Goal: Information Seeking & Learning: Learn about a topic

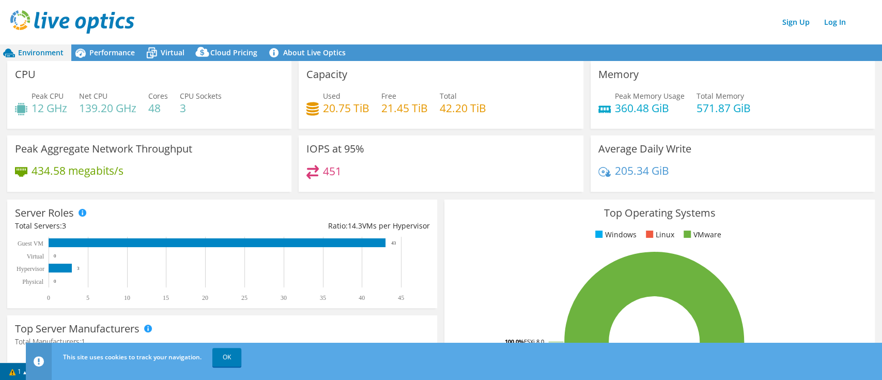
click at [522, 179] on div "451" at bounding box center [440, 176] width 269 height 22
click at [153, 53] on icon at bounding box center [152, 53] width 18 height 18
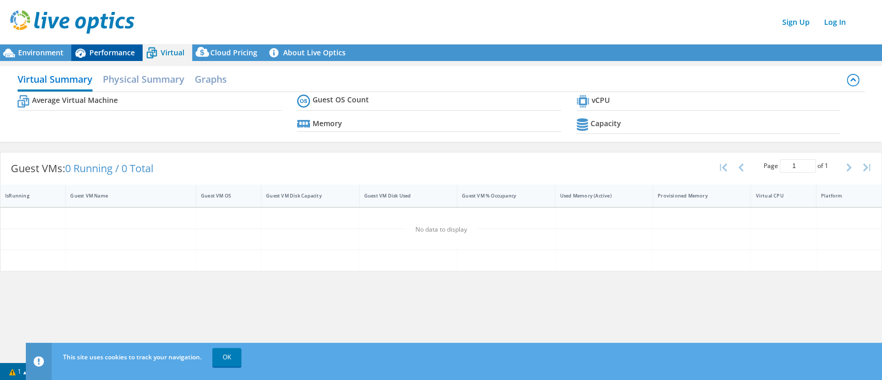
click at [128, 54] on span "Performance" at bounding box center [111, 53] width 45 height 10
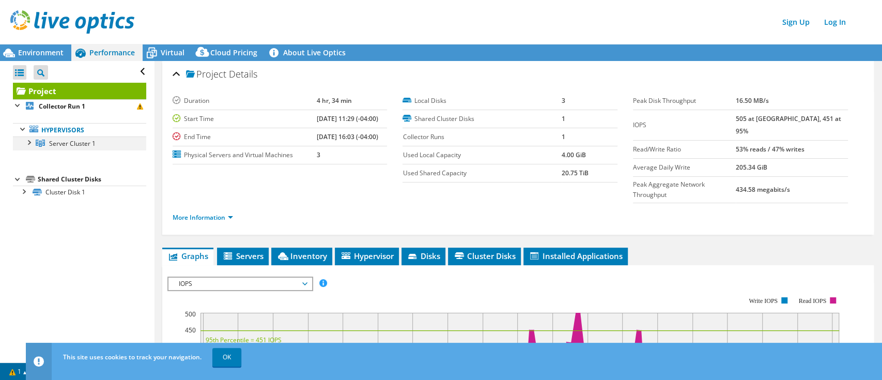
click at [30, 141] on div at bounding box center [28, 141] width 10 height 10
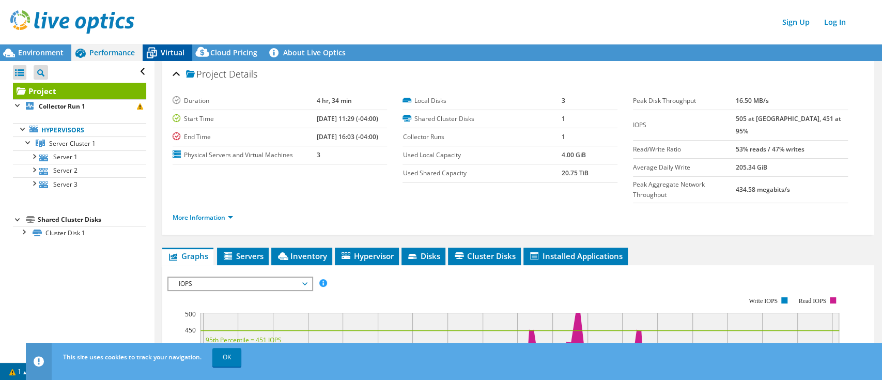
click at [174, 53] on span "Virtual" at bounding box center [173, 53] width 24 height 10
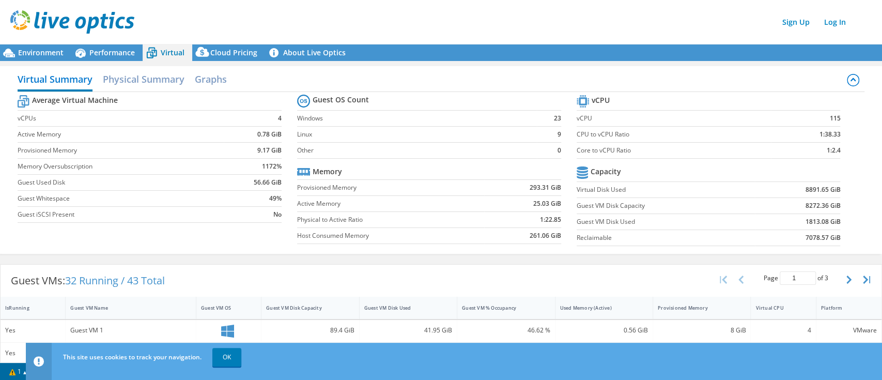
drag, startPoint x: 40, startPoint y: 52, endPoint x: 573, endPoint y: 2, distance: 535.0
click at [40, 52] on span "Environment" at bounding box center [40, 53] width 45 height 10
click at [54, 52] on span "Environment" at bounding box center [40, 53] width 45 height 10
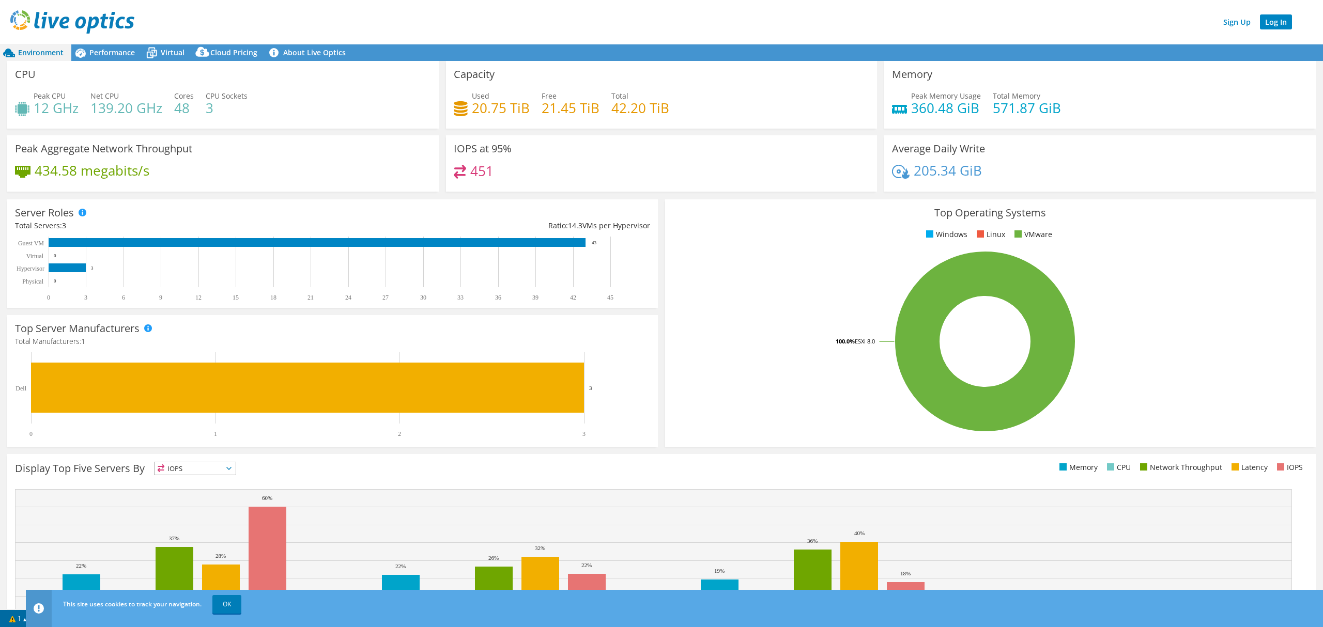
click at [1274, 23] on link "Log In" at bounding box center [1276, 21] width 32 height 15
click at [113, 53] on span "Performance" at bounding box center [111, 53] width 45 height 10
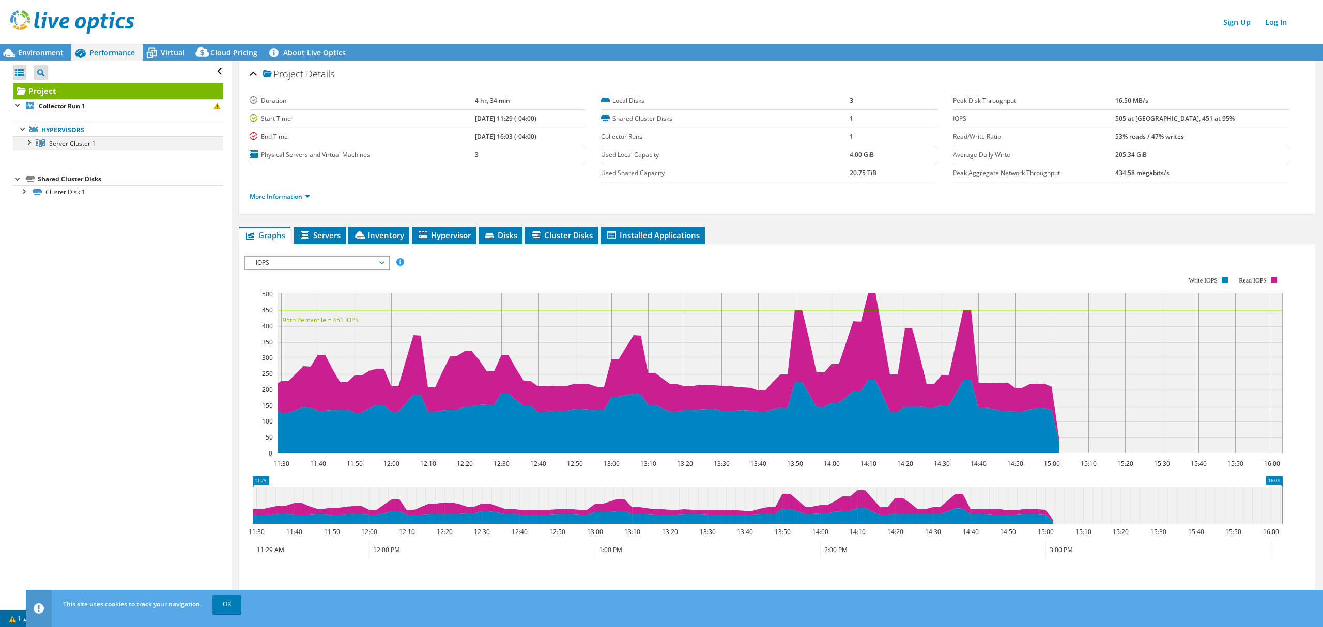
click at [30, 141] on div at bounding box center [28, 141] width 10 height 10
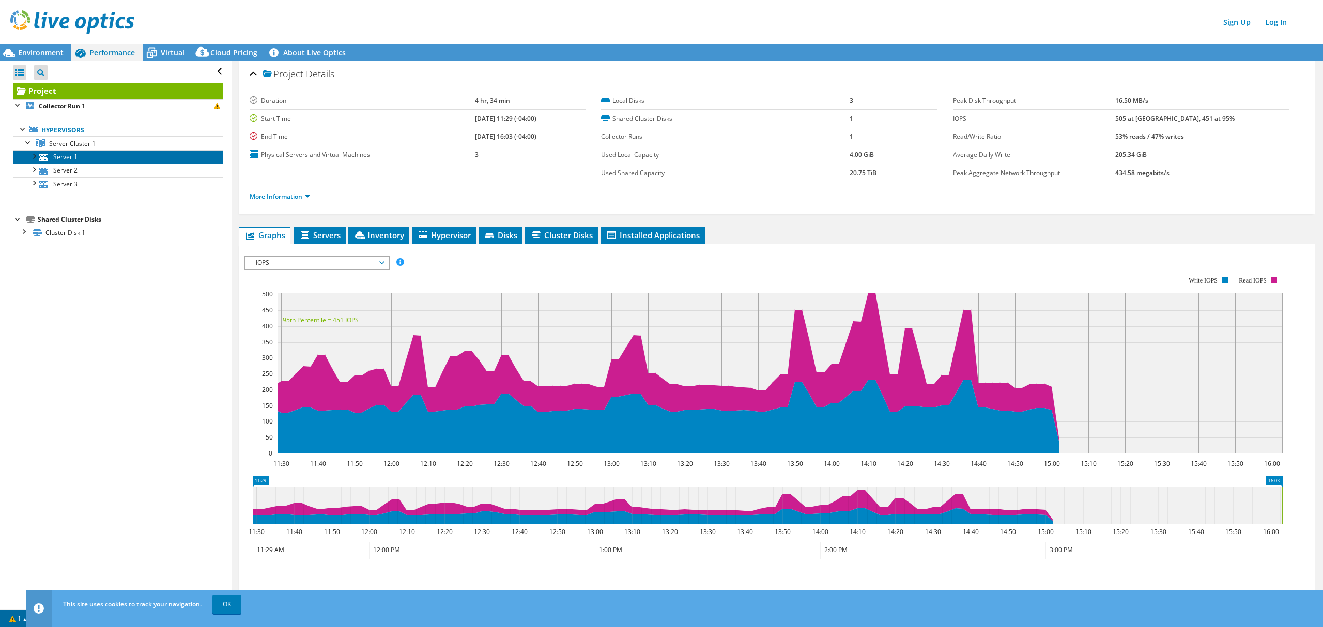
click at [71, 156] on link "Server 1" at bounding box center [118, 156] width 210 height 13
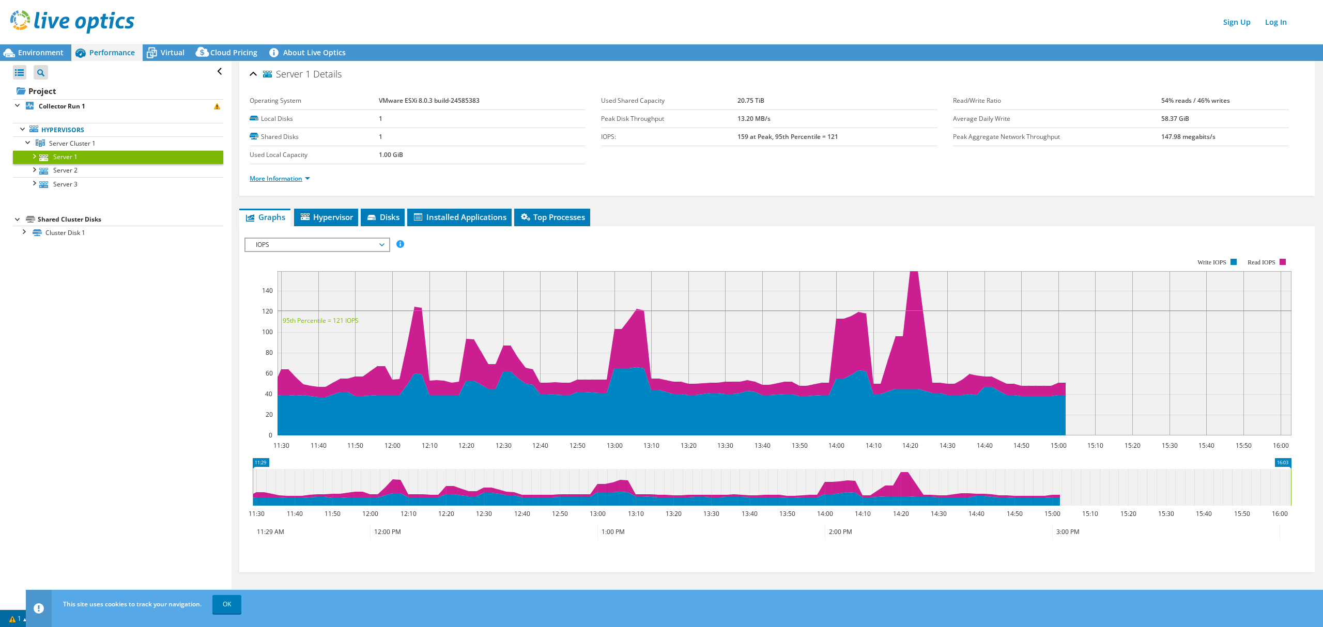
click at [295, 178] on link "More Information" at bounding box center [280, 178] width 60 height 9
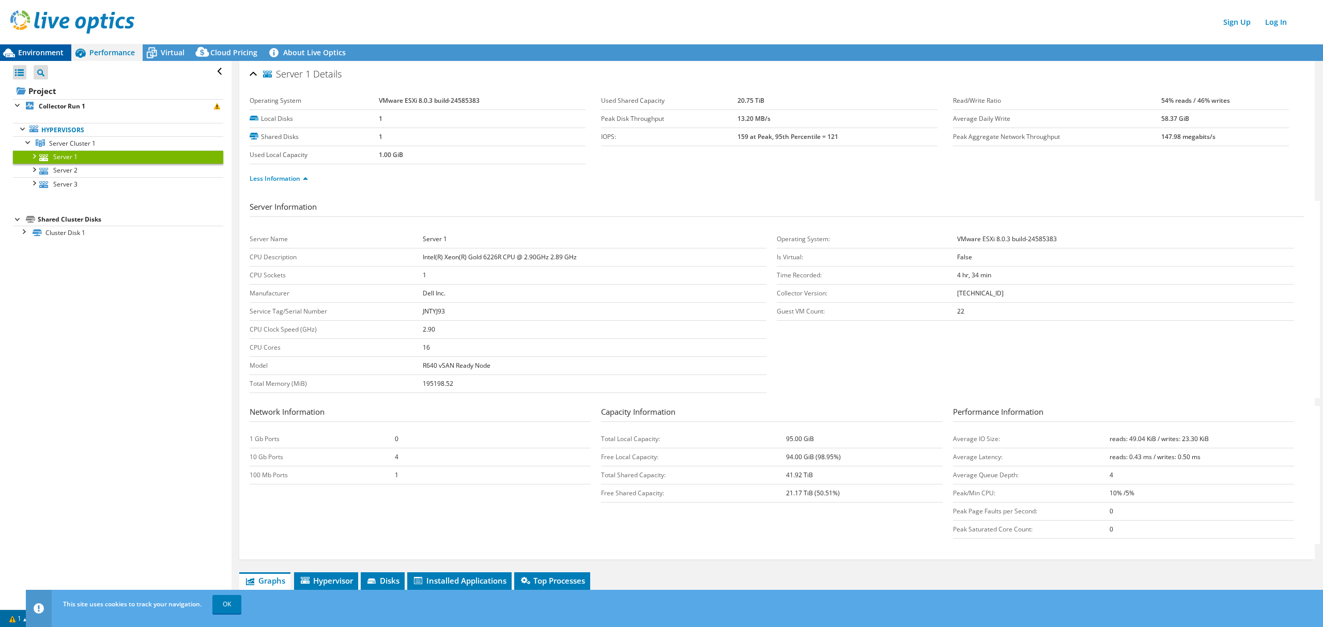
click at [63, 47] on div "Environment" at bounding box center [35, 52] width 71 height 17
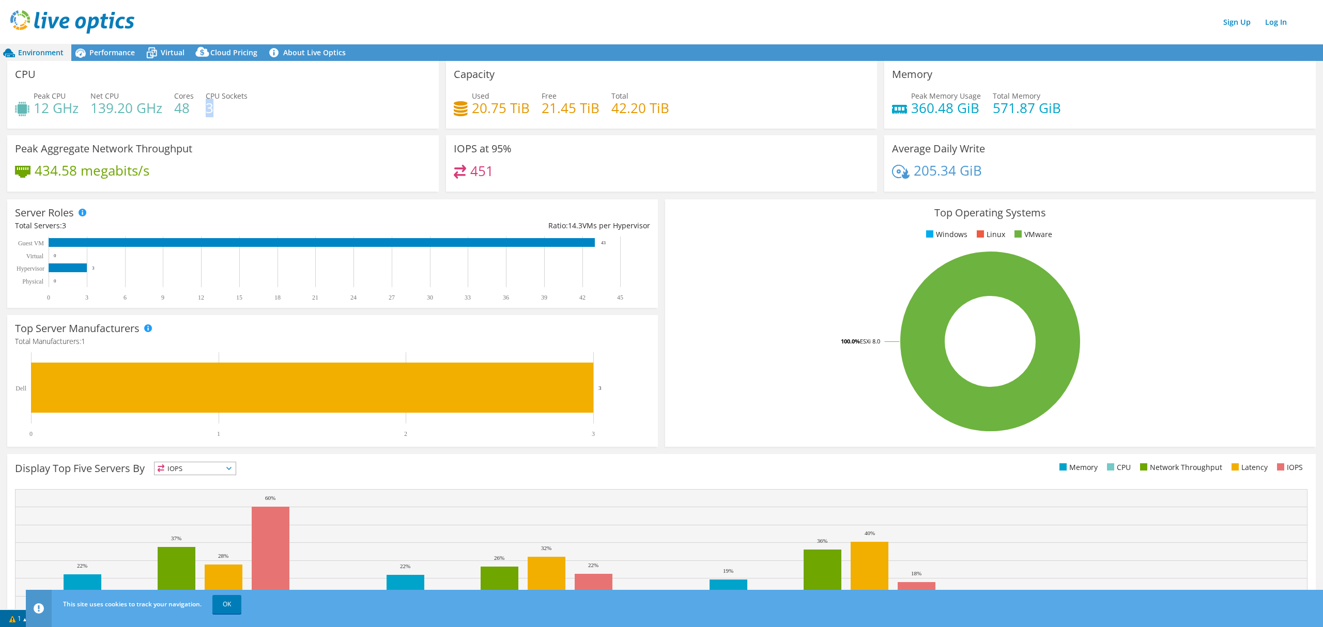
drag, startPoint x: 208, startPoint y: 109, endPoint x: 215, endPoint y: 108, distance: 7.8
click at [215, 108] on h4 "3" at bounding box center [227, 107] width 42 height 11
drag, startPoint x: 191, startPoint y: 108, endPoint x: 176, endPoint y: 107, distance: 15.0
click at [176, 107] on h4 "48" at bounding box center [184, 107] width 20 height 11
drag, startPoint x: 1052, startPoint y: 106, endPoint x: 986, endPoint y: 107, distance: 66.2
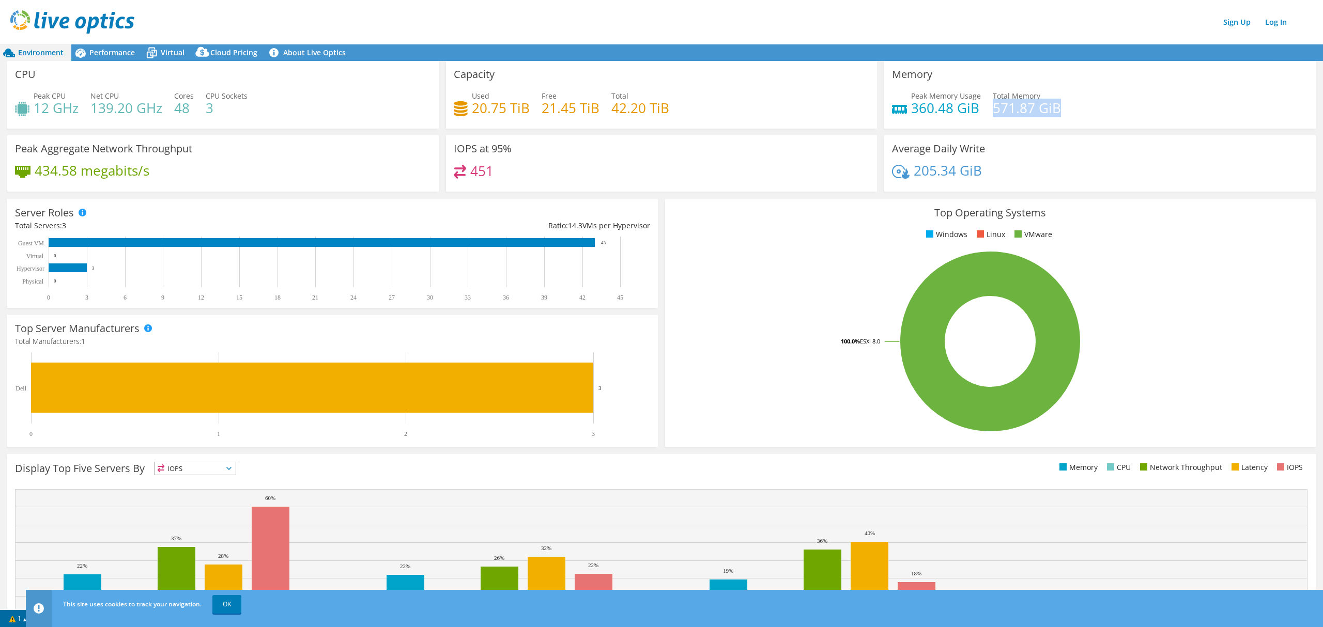
click at [993, 107] on h4 "571.87 GiB" at bounding box center [1027, 107] width 68 height 11
click at [129, 56] on span "Performance" at bounding box center [111, 53] width 45 height 10
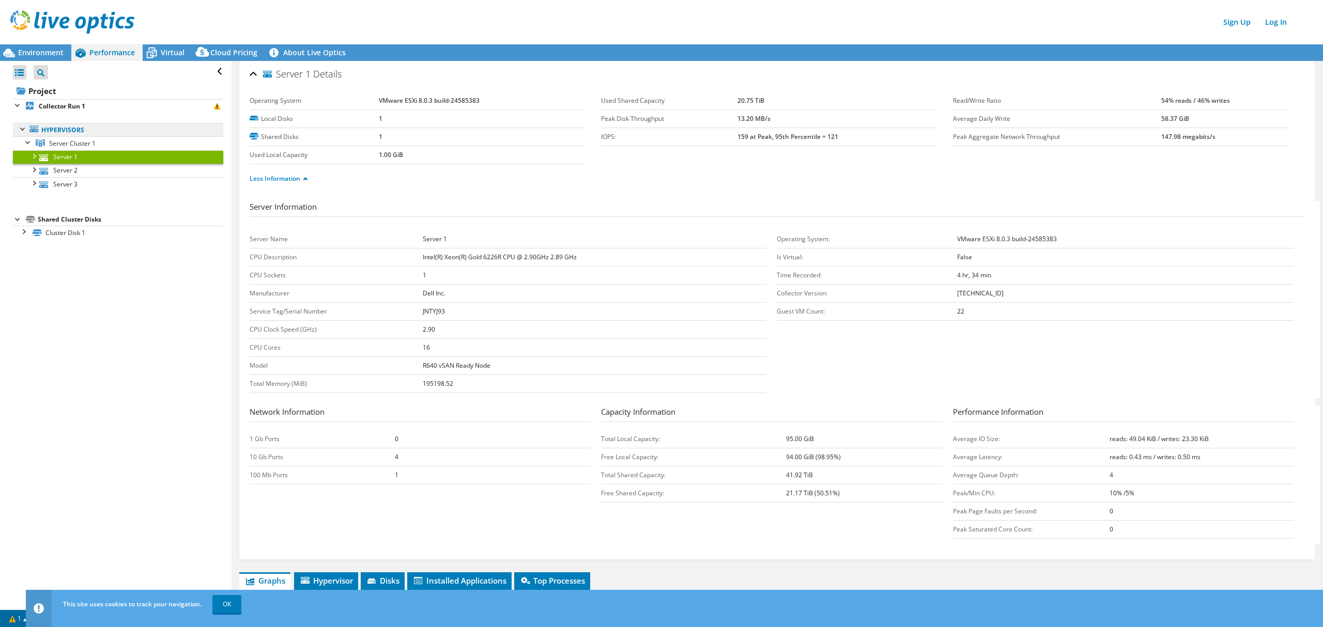
click at [85, 133] on link "Hypervisors" at bounding box center [118, 129] width 210 height 13
click at [84, 143] on span "Server Cluster 1" at bounding box center [72, 143] width 47 height 9
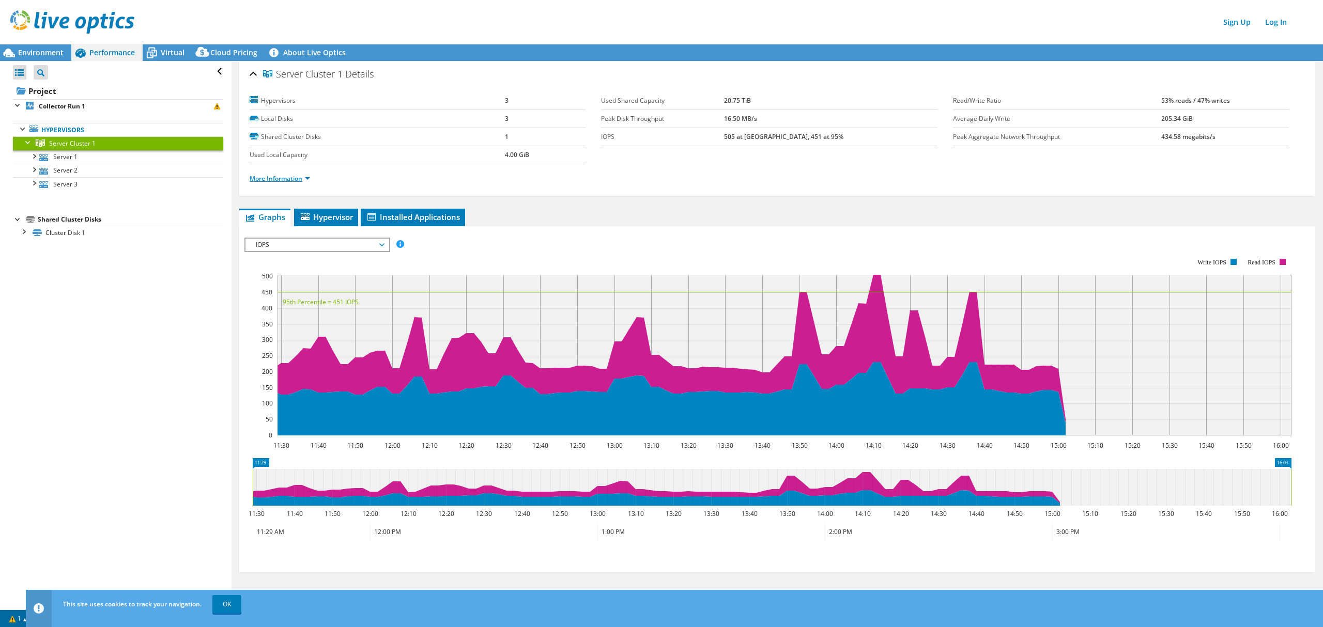
click at [294, 179] on link "More Information" at bounding box center [280, 178] width 60 height 9
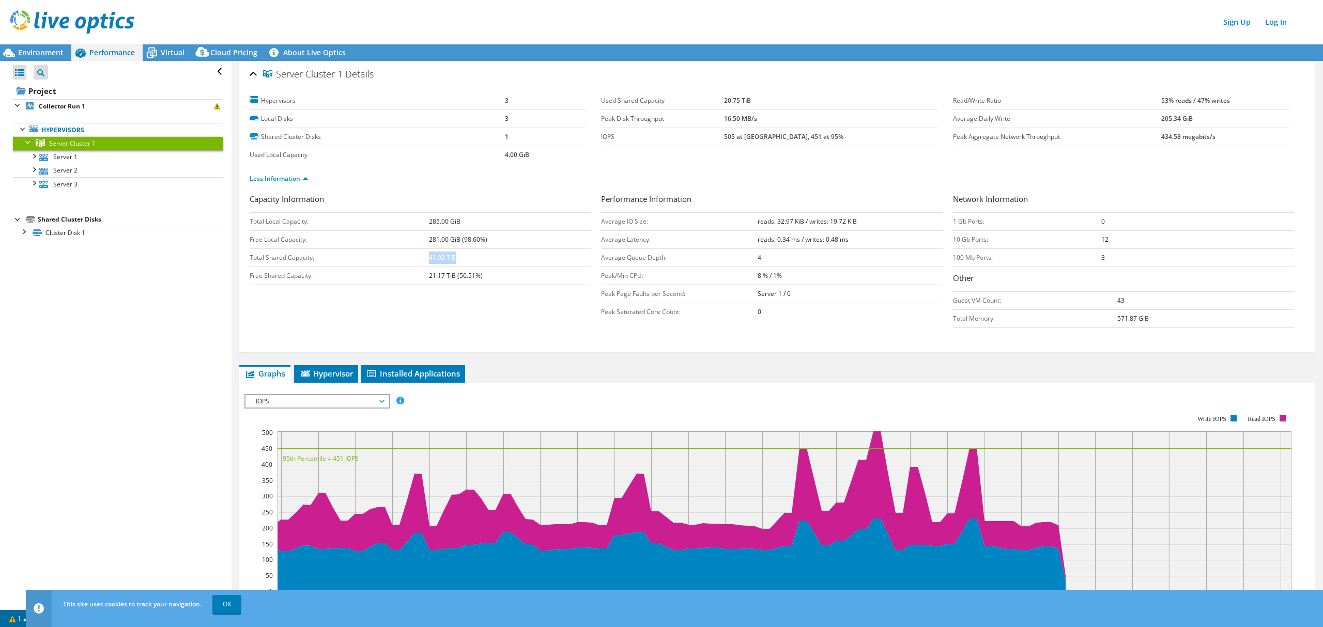
drag, startPoint x: 428, startPoint y: 257, endPoint x: 454, endPoint y: 256, distance: 25.8
click at [454, 256] on b "41.92 TiB" at bounding box center [442, 257] width 27 height 9
drag, startPoint x: 764, startPoint y: 97, endPoint x: 790, endPoint y: 97, distance: 26.4
click at [790, 97] on td "20.75 TiB" at bounding box center [830, 101] width 213 height 18
click at [179, 56] on span "Virtual" at bounding box center [173, 53] width 24 height 10
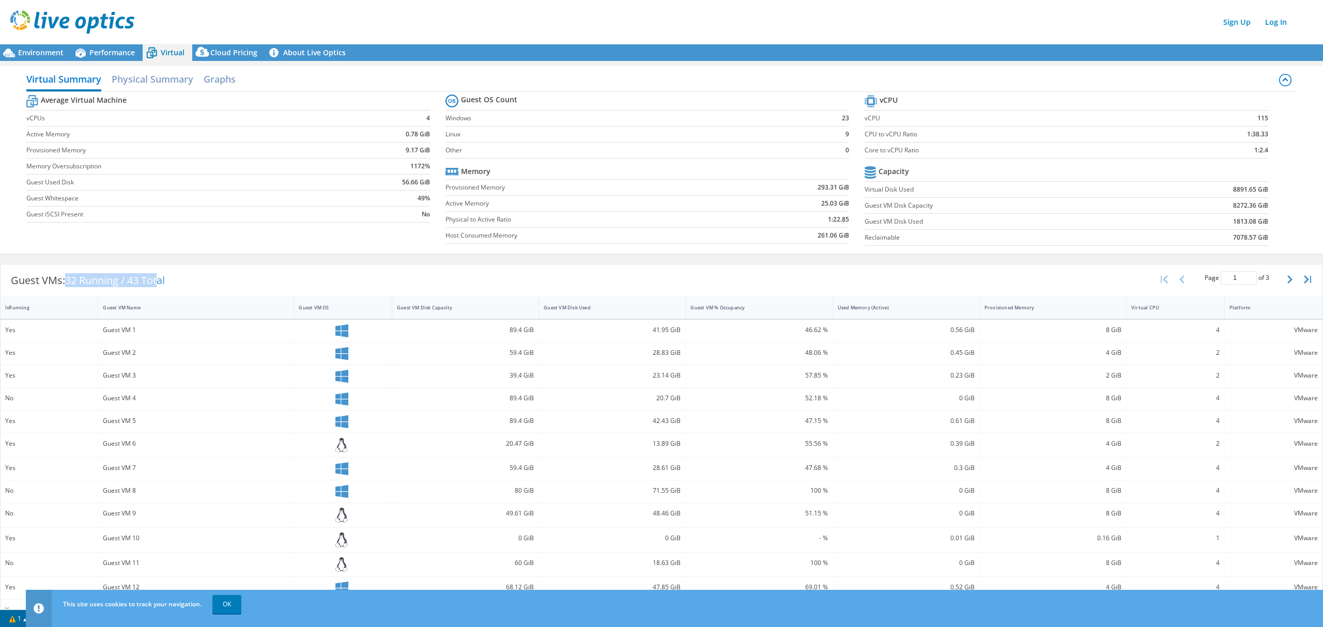
drag, startPoint x: 67, startPoint y: 280, endPoint x: 163, endPoint y: 280, distance: 96.1
click at [163, 280] on div "Guest VMs: 32 Running / 43 Total" at bounding box center [88, 281] width 175 height 32
drag, startPoint x: 1249, startPoint y: 116, endPoint x: 1257, endPoint y: 115, distance: 7.9
click at [1257, 115] on b "115" at bounding box center [1262, 118] width 11 height 10
drag, startPoint x: 37, startPoint y: 51, endPoint x: 96, endPoint y: 50, distance: 58.4
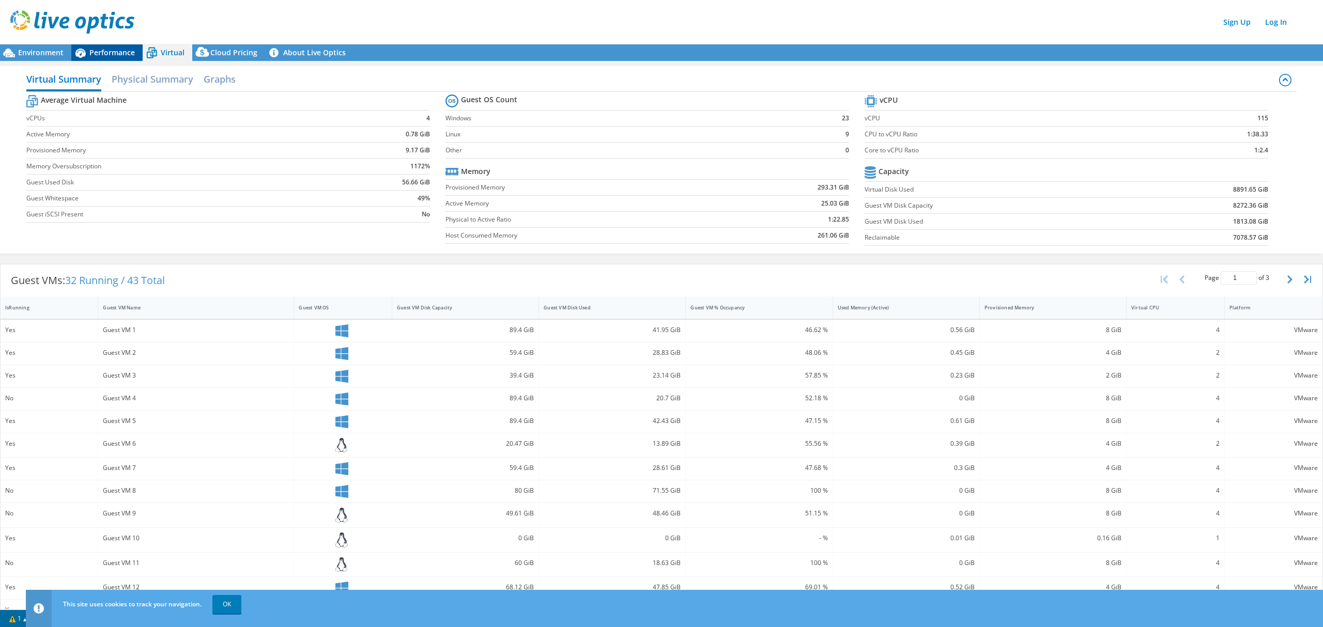
click at [37, 51] on span "Environment" at bounding box center [40, 53] width 45 height 10
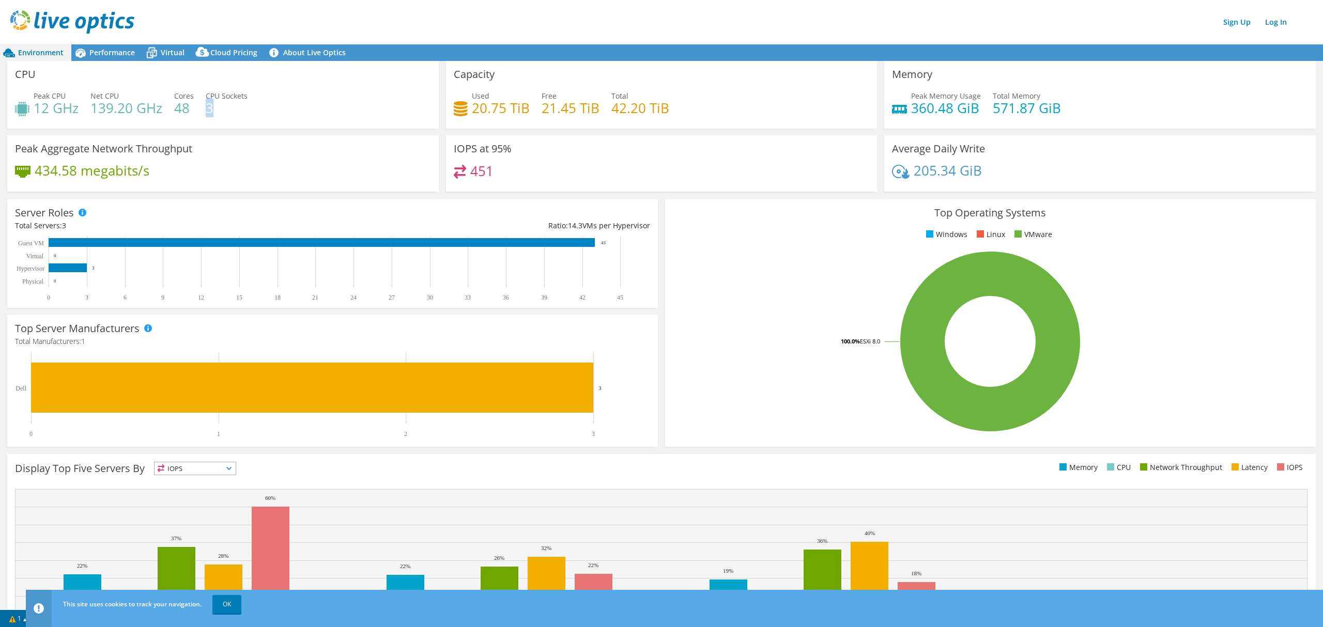
drag, startPoint x: 208, startPoint y: 108, endPoint x: 215, endPoint y: 106, distance: 7.4
click at [215, 106] on h4 "3" at bounding box center [227, 107] width 42 height 11
drag, startPoint x: 905, startPoint y: 107, endPoint x: 941, endPoint y: 101, distance: 36.2
click at [941, 102] on h4 "360.48 GiB" at bounding box center [946, 107] width 70 height 11
click at [100, 52] on span "Performance" at bounding box center [111, 53] width 45 height 10
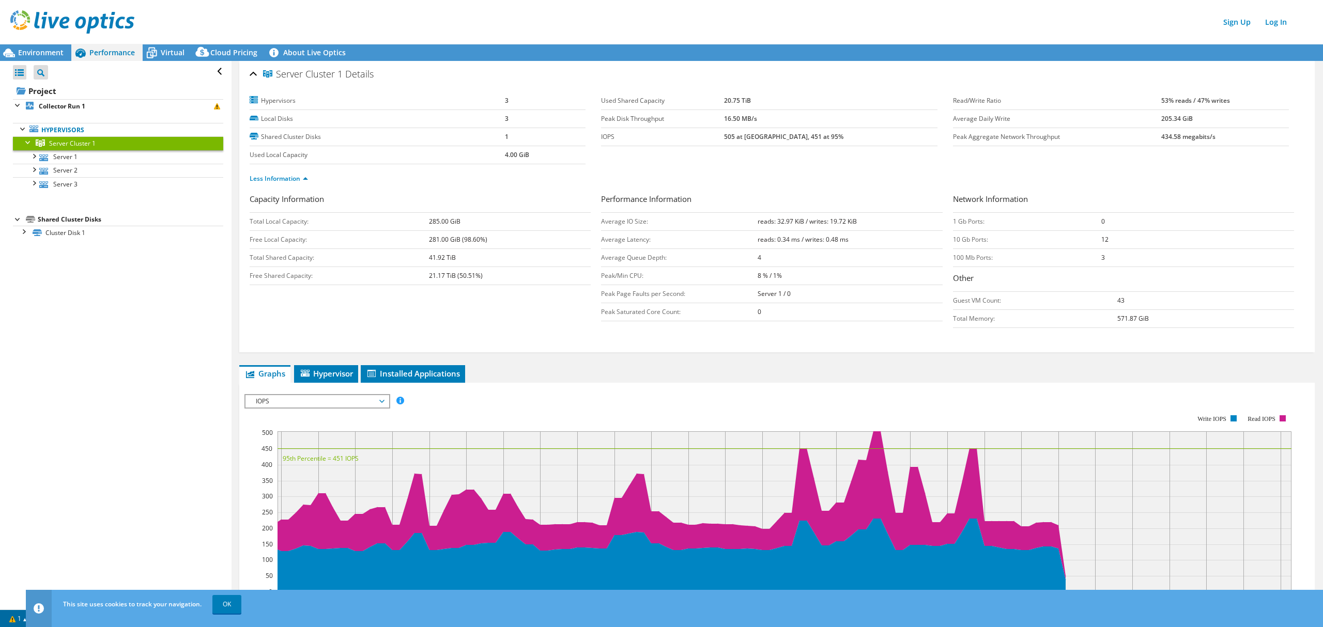
click at [321, 401] on span "IOPS" at bounding box center [317, 401] width 133 height 12
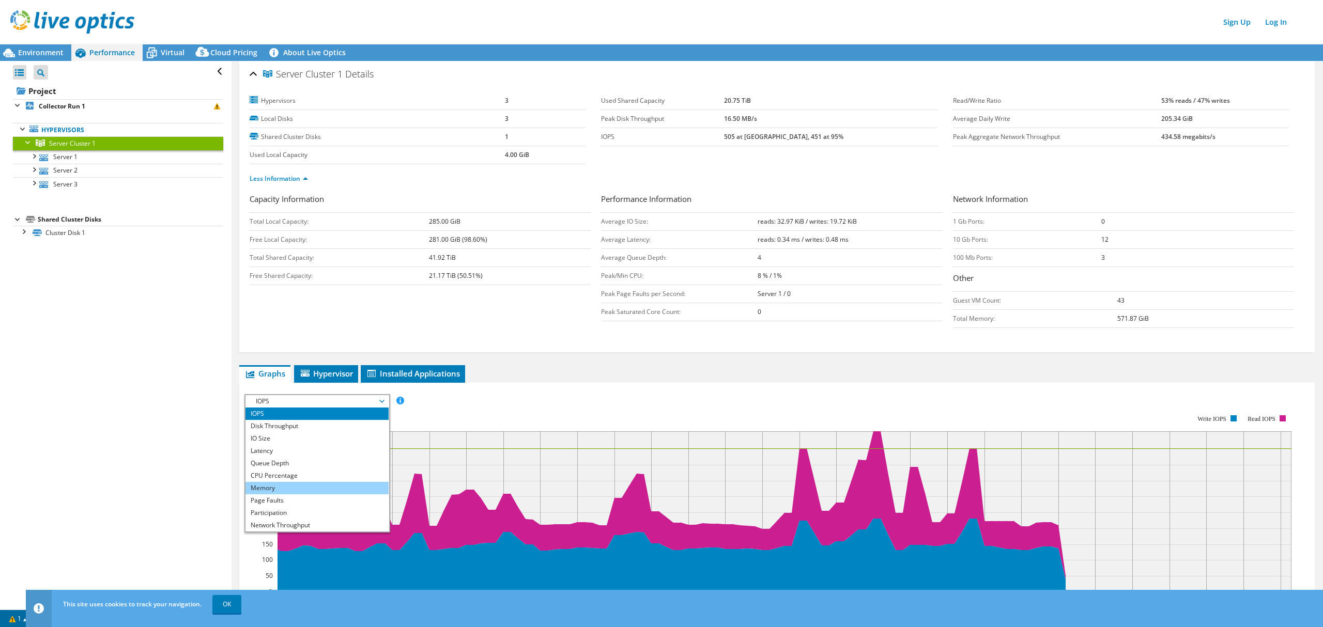
click at [306, 486] on li "Memory" at bounding box center [316, 488] width 143 height 12
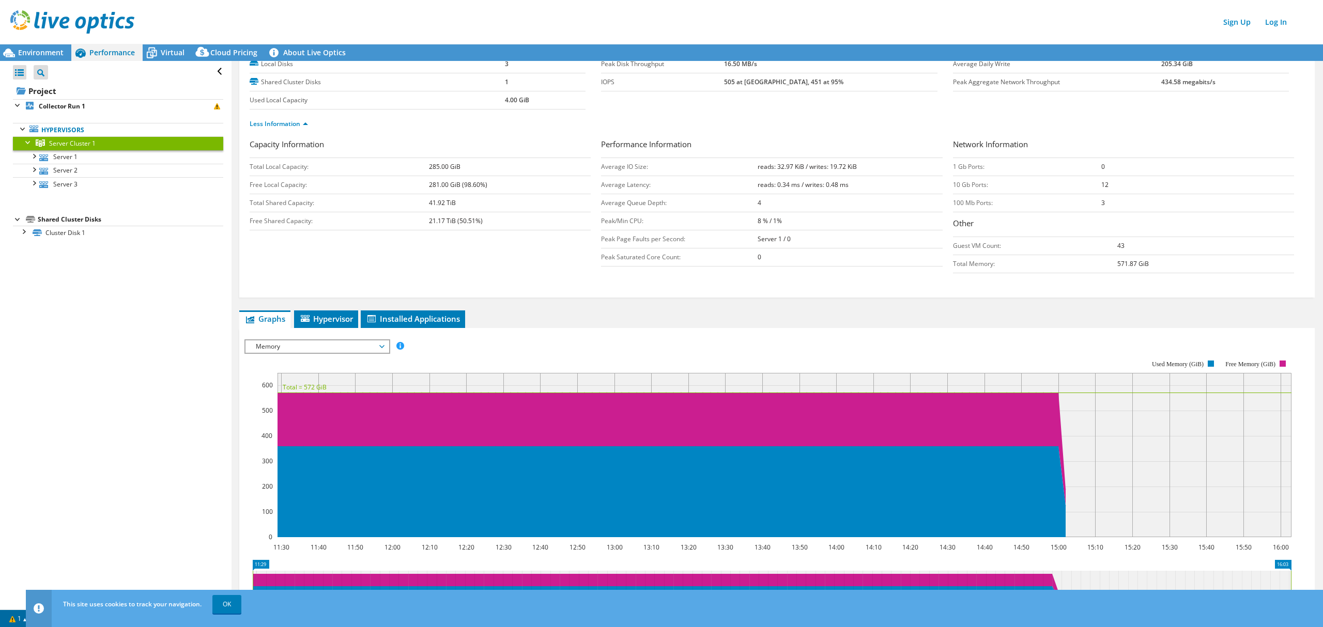
scroll to position [1, 0]
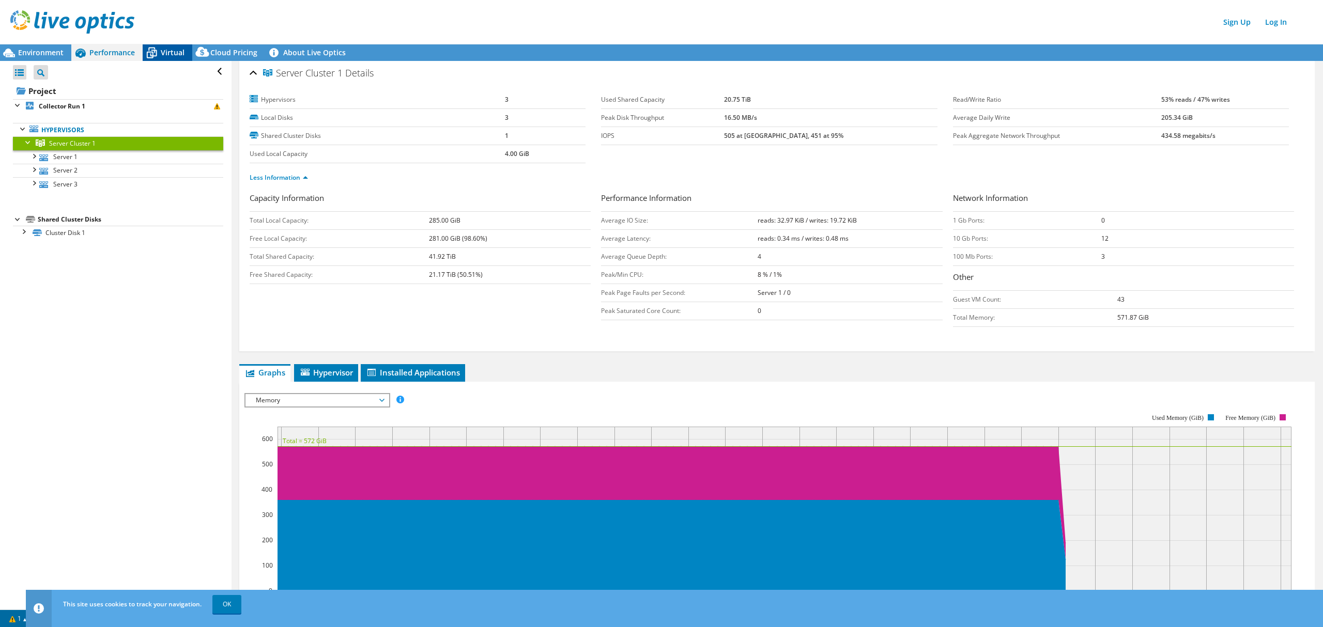
click at [178, 52] on span "Virtual" at bounding box center [173, 53] width 24 height 10
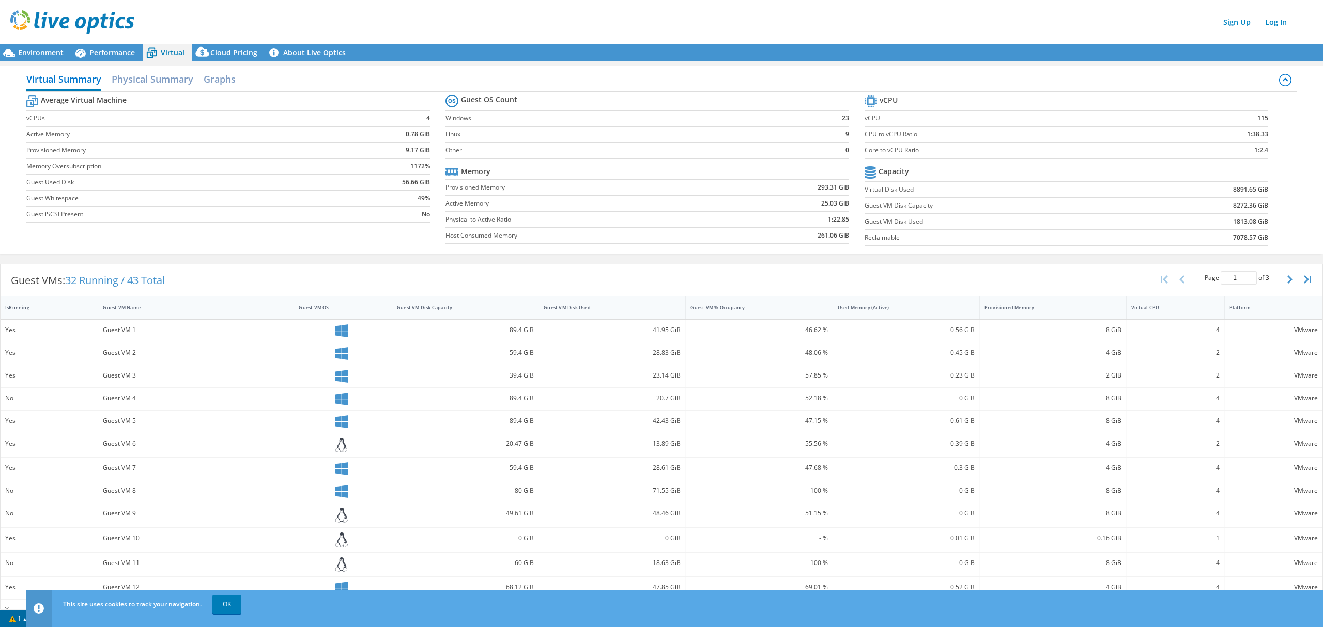
scroll to position [0, 0]
drag, startPoint x: 132, startPoint y: 277, endPoint x: 151, endPoint y: 278, distance: 19.1
click at [151, 278] on span "32 Running / 43 Total" at bounding box center [115, 280] width 100 height 14
click at [31, 133] on label "Active Memory" at bounding box center [184, 134] width 316 height 10
drag, startPoint x: 401, startPoint y: 149, endPoint x: 413, endPoint y: 149, distance: 11.9
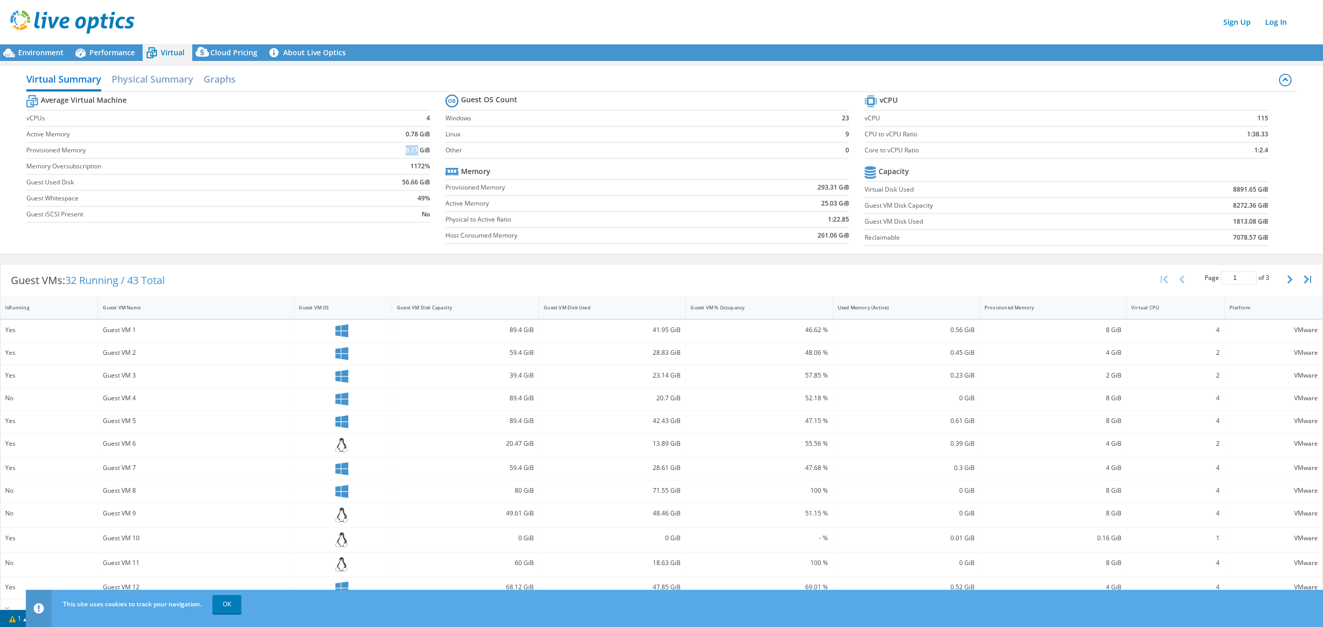
click at [413, 149] on b "9.17 GiB" at bounding box center [418, 150] width 24 height 10
click at [864, 223] on label "Guest VM Disk Used" at bounding box center [1000, 221] width 273 height 10
drag, startPoint x: 398, startPoint y: 183, endPoint x: 413, endPoint y: 183, distance: 15.5
click at [413, 183] on b "56.66 GiB" at bounding box center [416, 182] width 28 height 10
copy b "56.66"
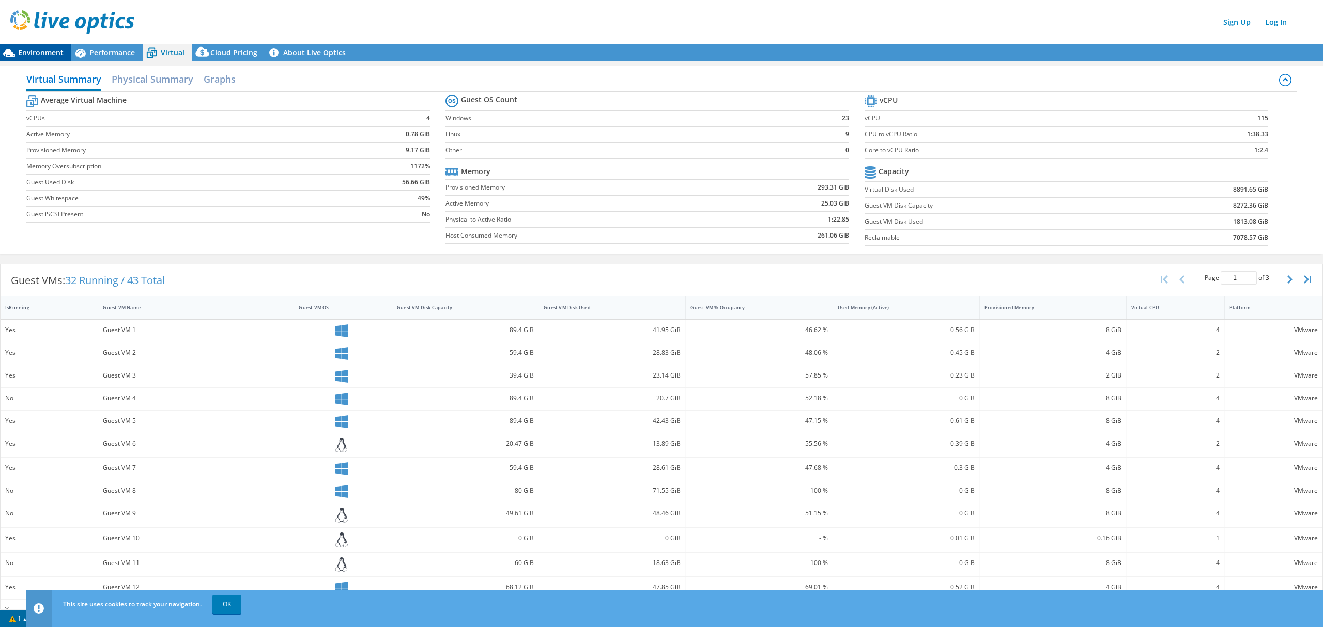
click at [51, 50] on span "Environment" at bounding box center [40, 53] width 45 height 10
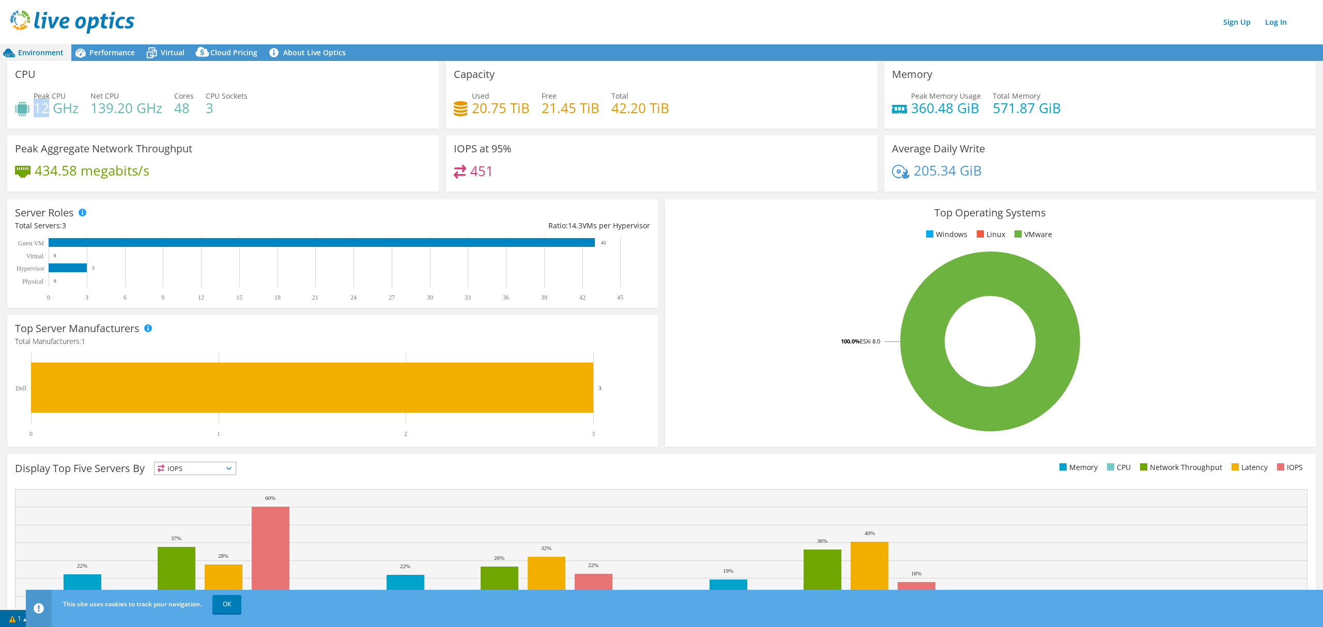
drag, startPoint x: 36, startPoint y: 107, endPoint x: 47, endPoint y: 107, distance: 10.9
click at [47, 107] on h4 "12 GHz" at bounding box center [56, 107] width 45 height 11
click at [93, 109] on div "Peak CPU 12 GHz Net CPU 139.20 GHz Cores 48 CPU Sockets 3" at bounding box center [223, 107] width 416 height 34
click at [93, 109] on h4 "139.20 GHz" at bounding box center [126, 107] width 72 height 11
drag, startPoint x: 37, startPoint y: 107, endPoint x: 54, endPoint y: 107, distance: 16.5
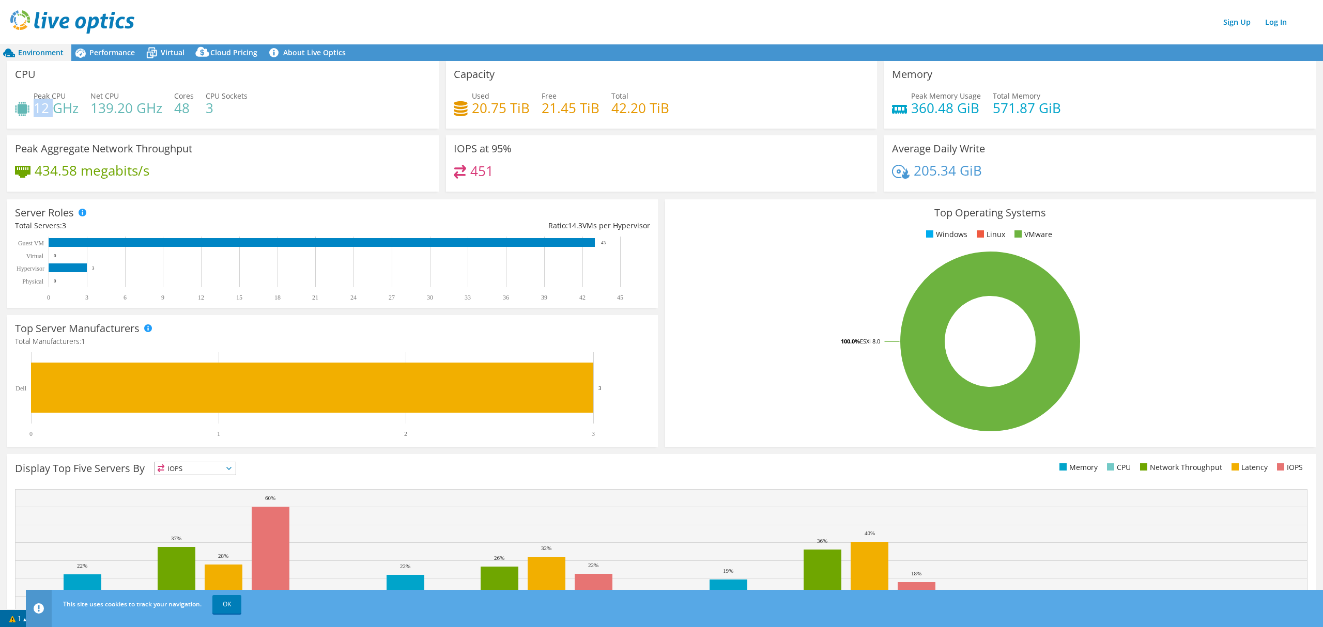
click at [54, 107] on h4 "12 GHz" at bounding box center [56, 107] width 45 height 11
click at [137, 46] on div "Performance" at bounding box center [106, 52] width 71 height 17
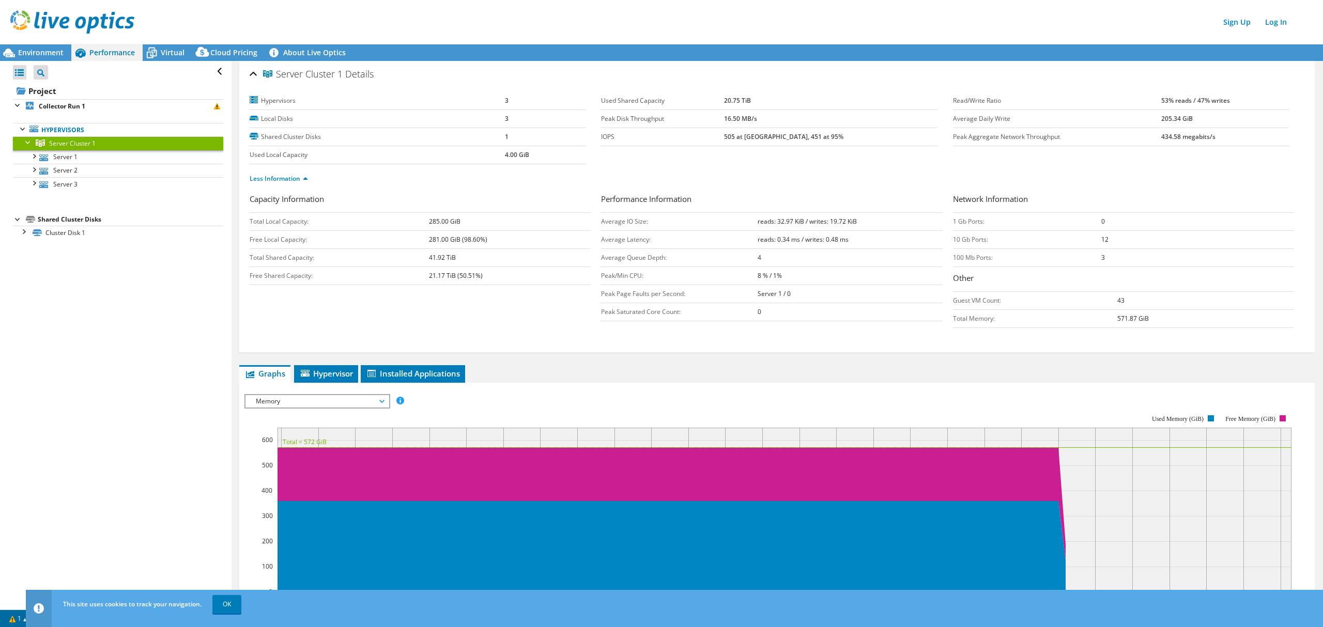
click at [302, 401] on span "Memory" at bounding box center [317, 401] width 133 height 12
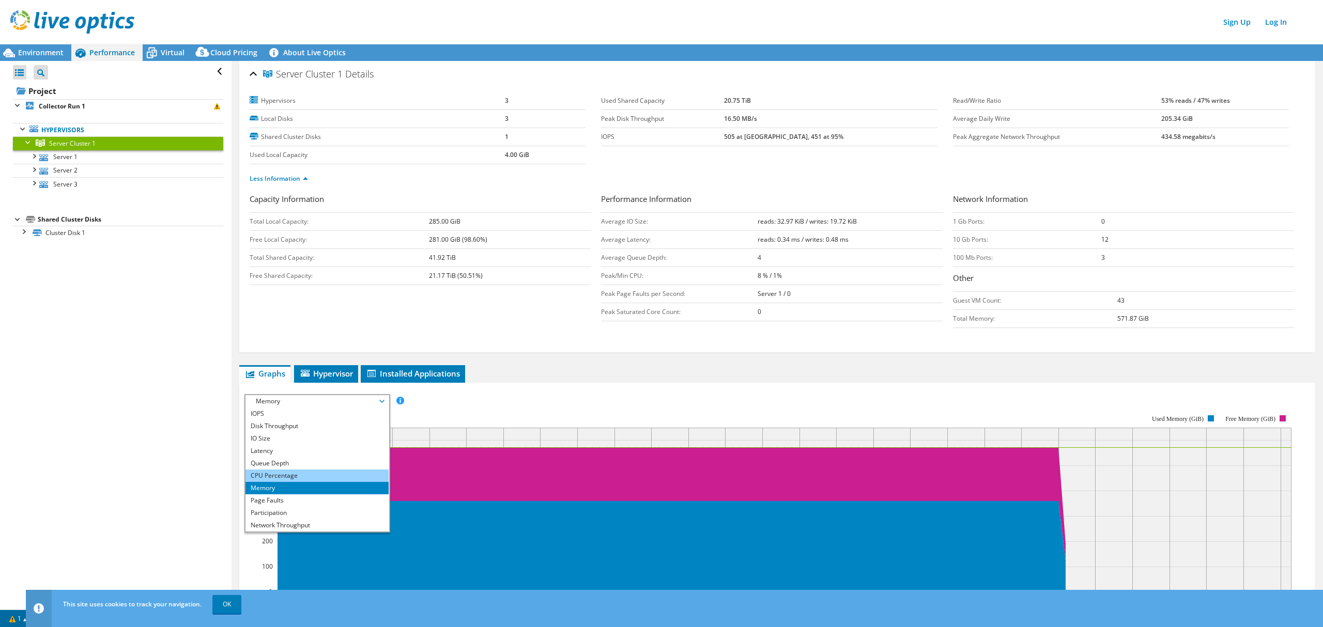
click at [300, 471] on li "CPU Percentage" at bounding box center [316, 476] width 143 height 12
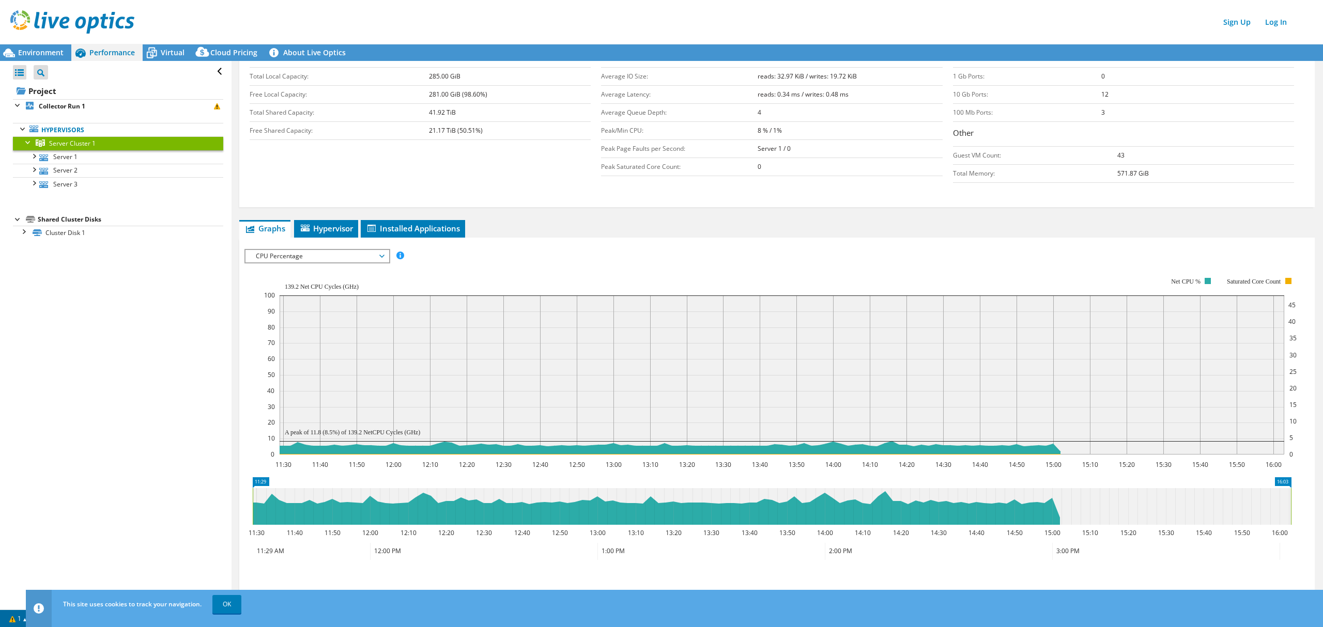
scroll to position [147, 0]
click at [56, 56] on span "Environment" at bounding box center [40, 53] width 45 height 10
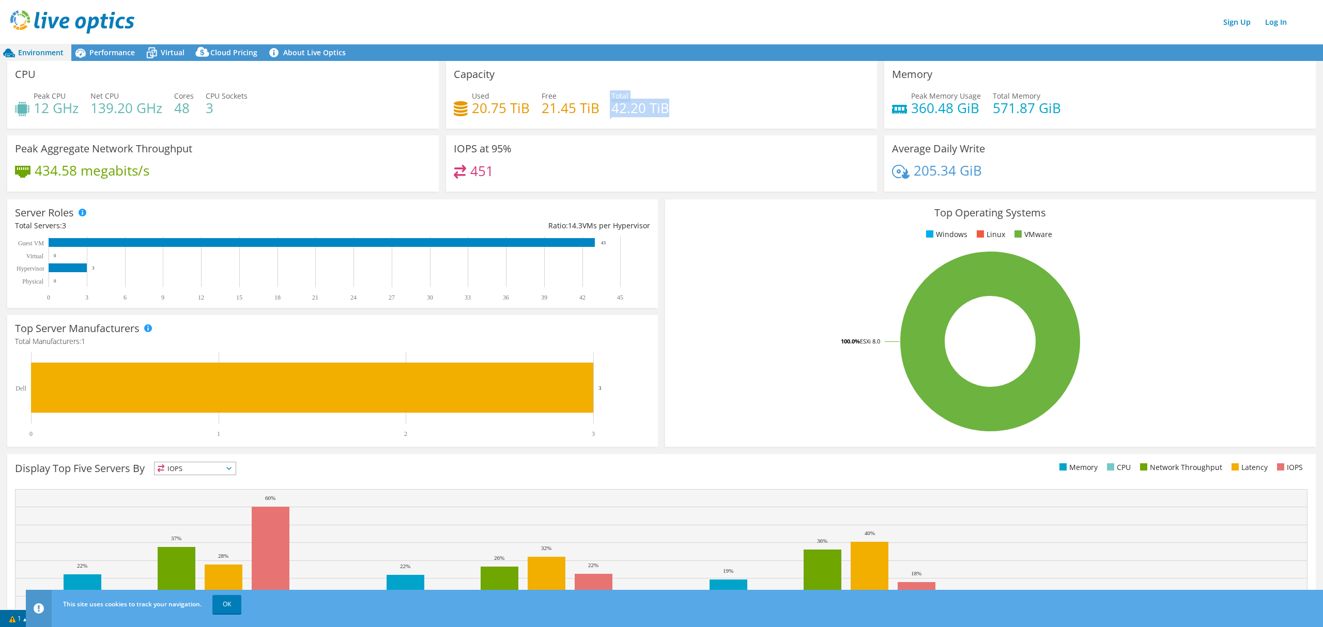
drag, startPoint x: 602, startPoint y: 107, endPoint x: 662, endPoint y: 107, distance: 60.5
click at [662, 107] on div "Used 20.75 TiB Free 21.45 TiB Total 42.20 TiB" at bounding box center [662, 107] width 416 height 34
drag, startPoint x: 470, startPoint y: 107, endPoint x: 502, endPoint y: 107, distance: 32.0
click at [500, 107] on h4 "20.75 TiB" at bounding box center [501, 107] width 58 height 11
click at [127, 58] on div "Performance" at bounding box center [106, 52] width 71 height 17
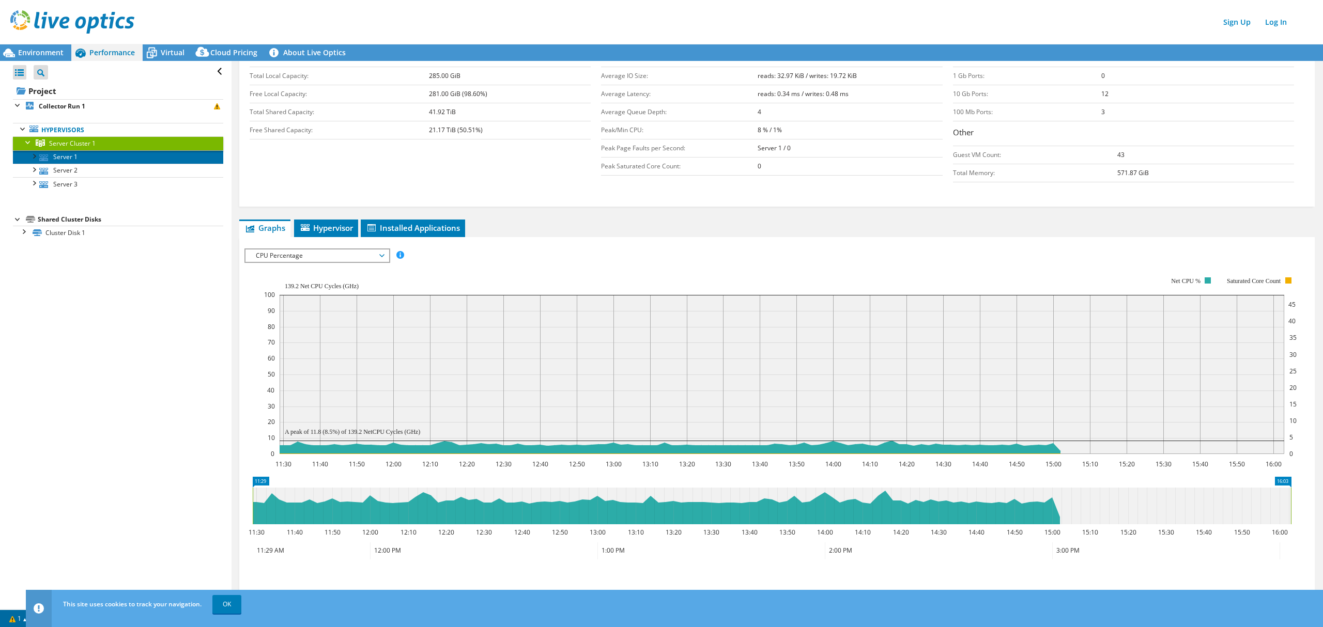
drag, startPoint x: 48, startPoint y: 155, endPoint x: 115, endPoint y: 164, distance: 67.2
click at [48, 155] on link "Server 1" at bounding box center [118, 156] width 210 height 13
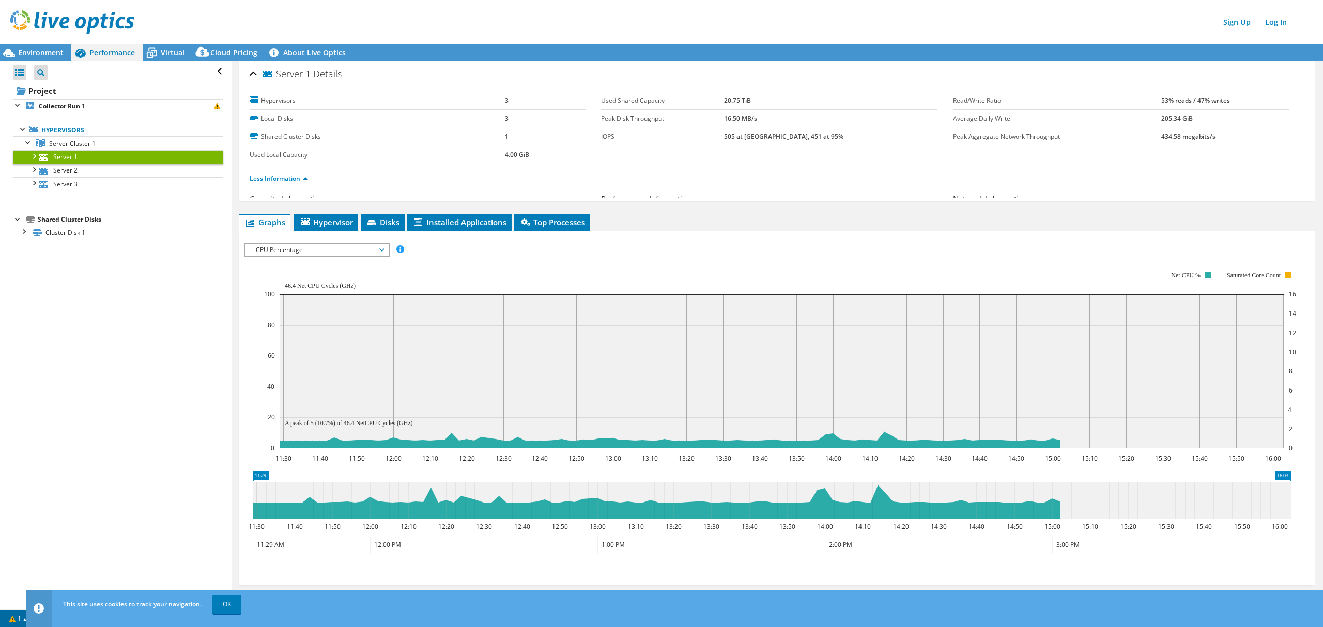
scroll to position [0, 0]
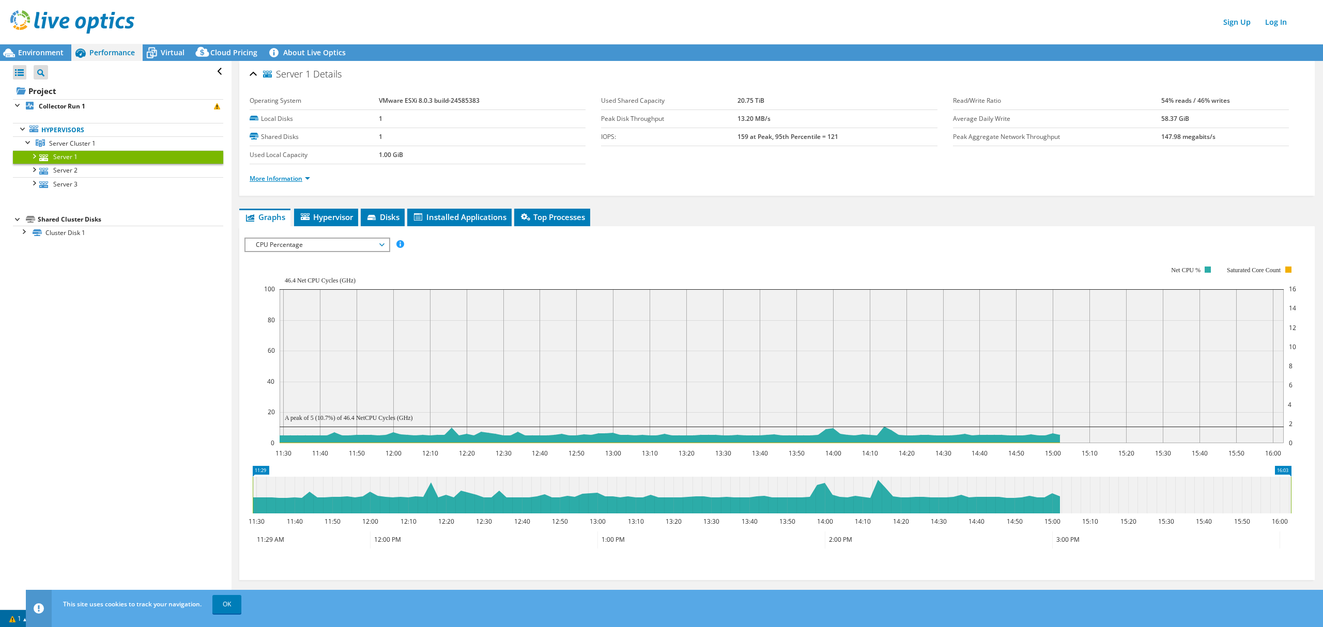
click at [280, 178] on link "More Information" at bounding box center [280, 178] width 60 height 9
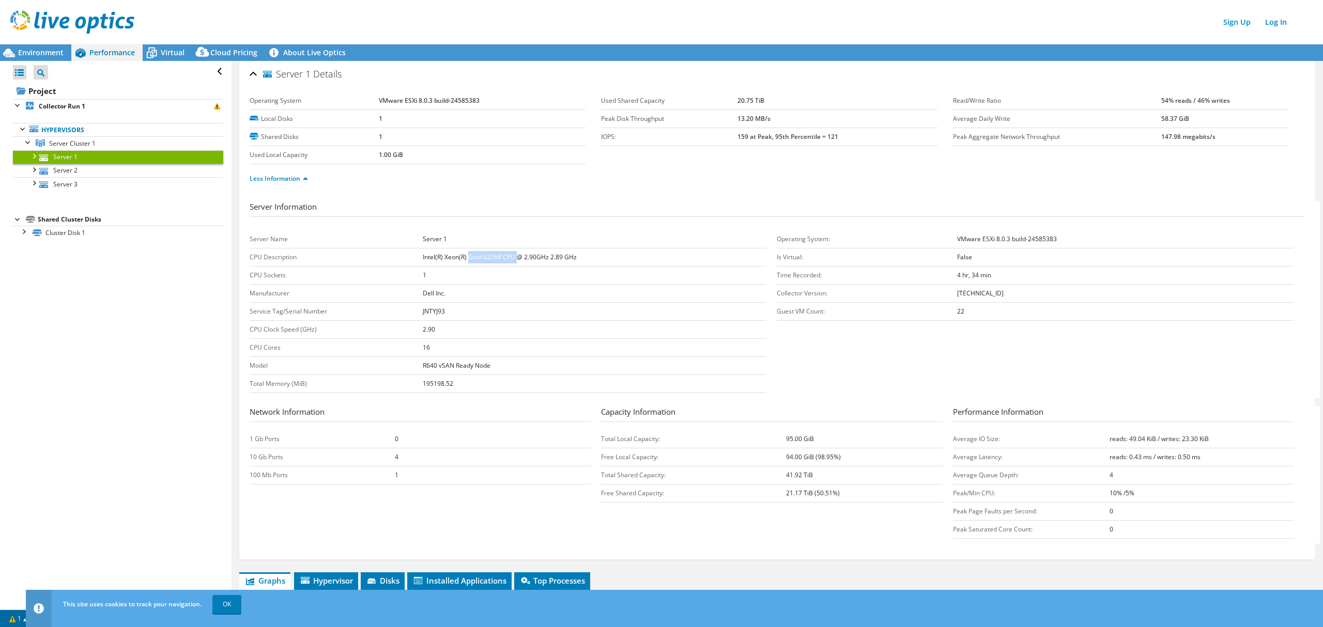
drag, startPoint x: 466, startPoint y: 259, endPoint x: 513, endPoint y: 258, distance: 47.5
click at [513, 258] on b "Intel(R) Xeon(R) Gold 6226R CPU @ 2.90GHz 2.89 GHz" at bounding box center [500, 257] width 154 height 9
click at [59, 50] on span "Environment" at bounding box center [40, 53] width 45 height 10
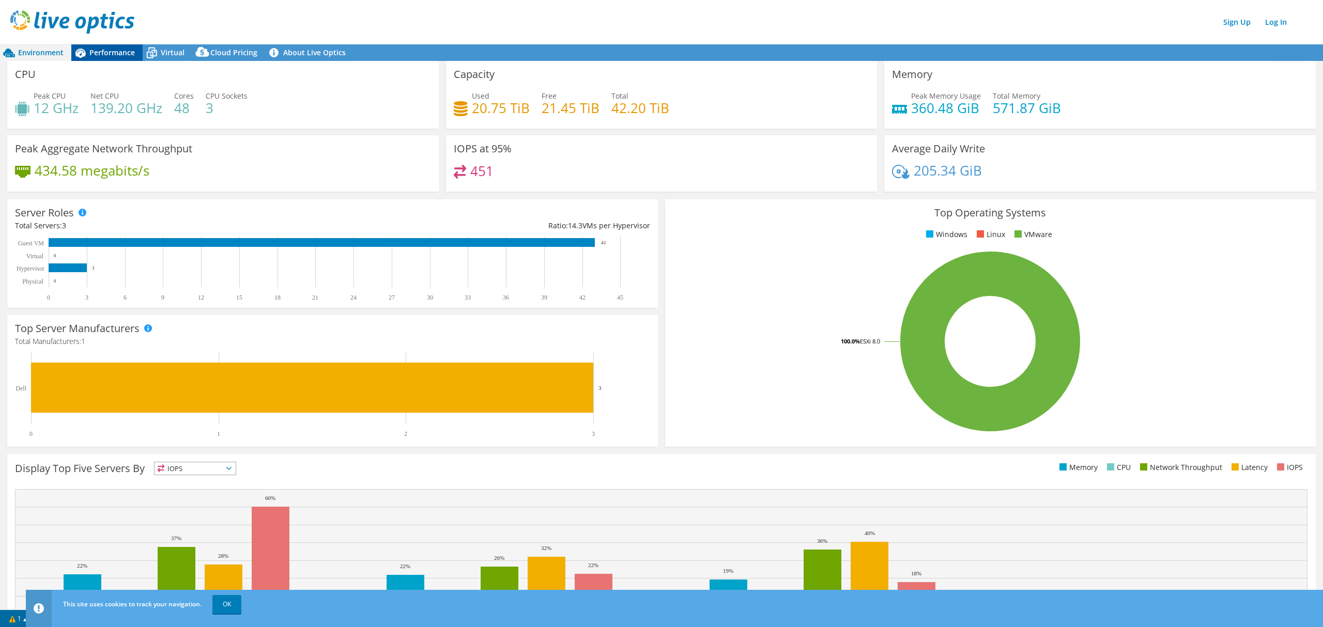
click at [122, 50] on span "Performance" at bounding box center [111, 53] width 45 height 10
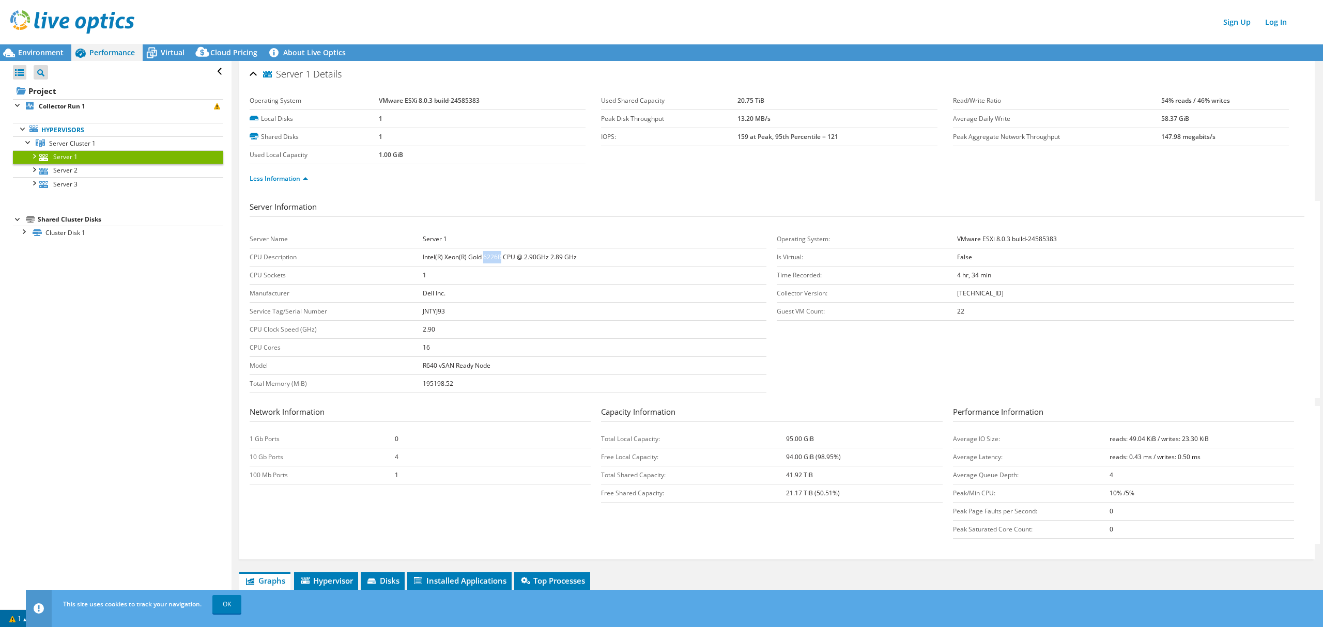
drag, startPoint x: 482, startPoint y: 257, endPoint x: 499, endPoint y: 258, distance: 17.1
click at [499, 258] on b "Intel(R) Xeon(R) Gold 6226R CPU @ 2.90GHz 2.89 GHz" at bounding box center [500, 257] width 154 height 9
click at [34, 54] on span "Environment" at bounding box center [40, 53] width 45 height 10
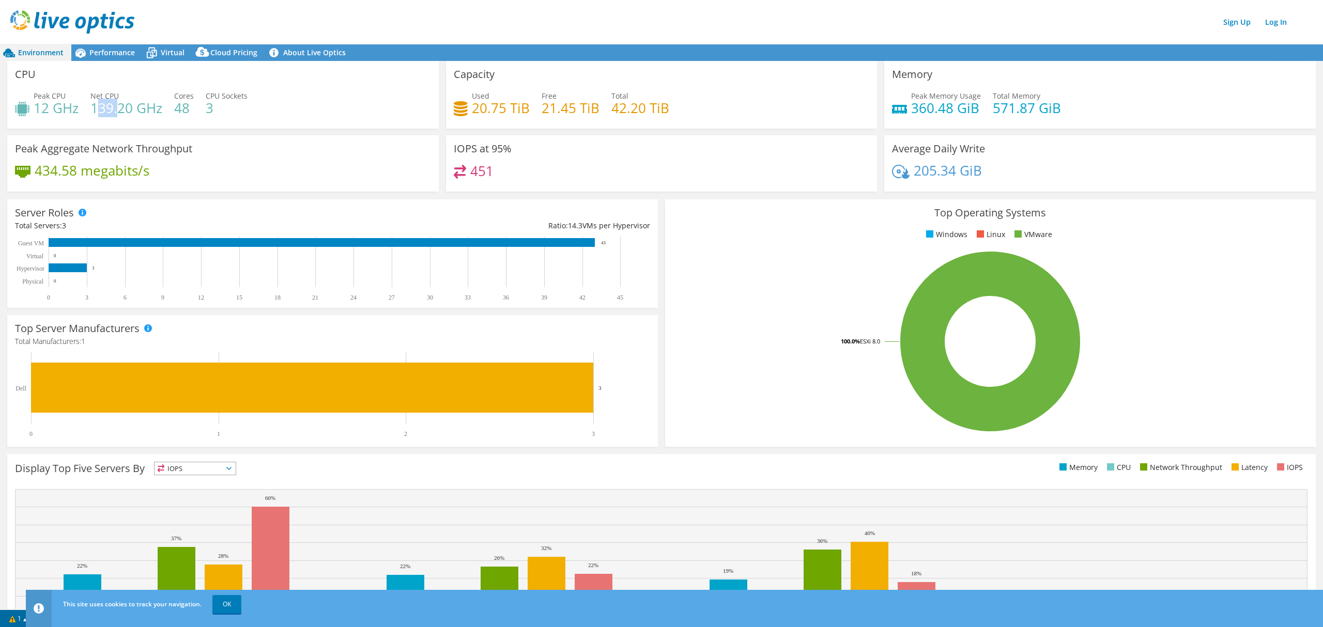
drag, startPoint x: 95, startPoint y: 110, endPoint x: 118, endPoint y: 110, distance: 23.3
click at [118, 110] on h4 "139.20 GHz" at bounding box center [126, 107] width 72 height 11
click at [1032, 40] on header "Sign Up Log In" at bounding box center [671, 22] width 1343 height 44
